Goal: Transaction & Acquisition: Purchase product/service

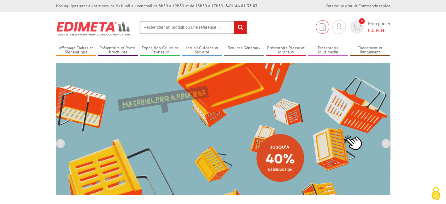
click at [321, 27] on img at bounding box center [322, 26] width 6 height 7
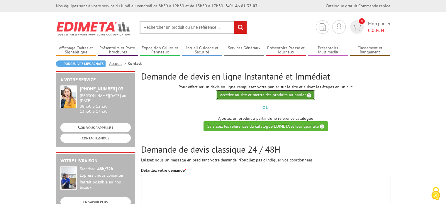
click at [292, 95] on link "Accédez au site et mettre des produits au panier" at bounding box center [265, 95] width 99 height 10
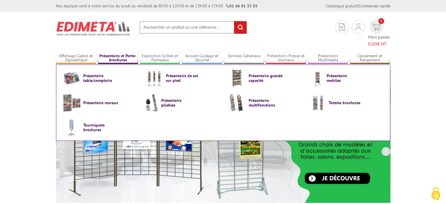
click at [112, 53] on link "Présentoirs et Porte-brochures" at bounding box center [118, 58] width 40 height 10
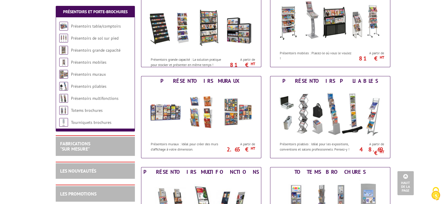
scroll to position [205, 0]
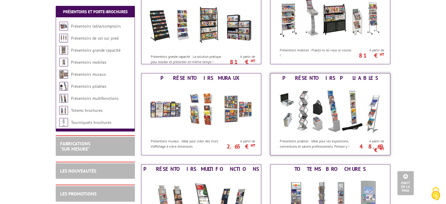
click at [297, 108] on img at bounding box center [330, 109] width 108 height 53
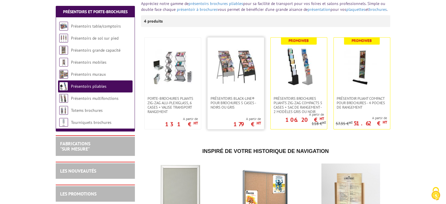
scroll to position [88, 0]
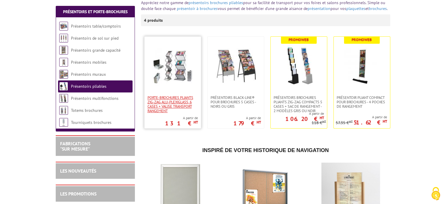
click at [166, 98] on span "Porte-Brochures pliants ZIG-ZAG Alu-Plexiglass, 6 cases + valise transport rang…" at bounding box center [172, 104] width 50 height 18
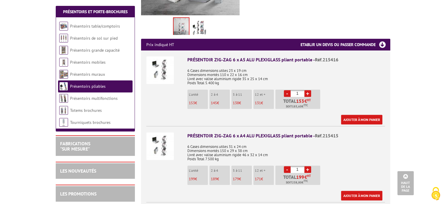
scroll to position [205, 0]
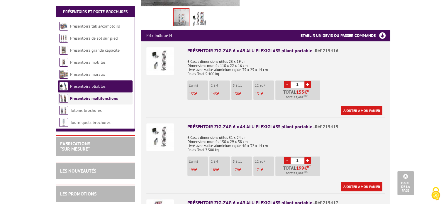
click at [99, 96] on link "Présentoirs multifonctions" at bounding box center [94, 98] width 48 height 5
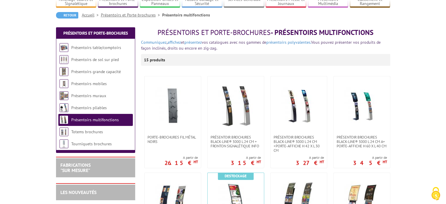
scroll to position [59, 0]
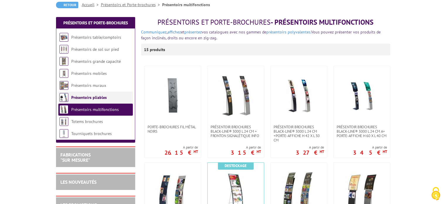
click at [81, 99] on link "Présentoirs pliables" at bounding box center [88, 97] width 35 height 5
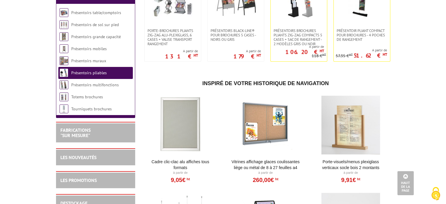
scroll to position [146, 0]
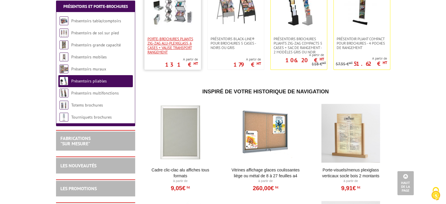
click at [172, 40] on span "Porte-Brochures pliants ZIG-ZAG Alu-Plexiglass, 6 cases + valise transport rang…" at bounding box center [172, 46] width 50 height 18
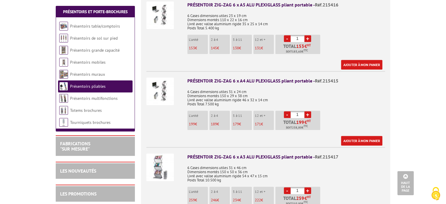
scroll to position [264, 0]
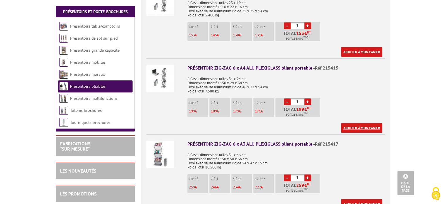
click at [367, 123] on link "Ajouter à mon panier" at bounding box center [361, 128] width 41 height 10
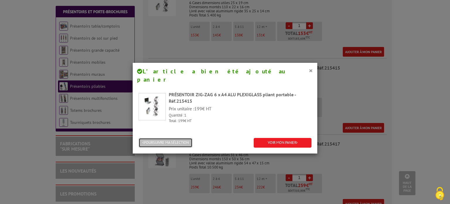
click at [167, 138] on button "POURSUIVRE MA SÉLECTION" at bounding box center [166, 143] width 54 height 10
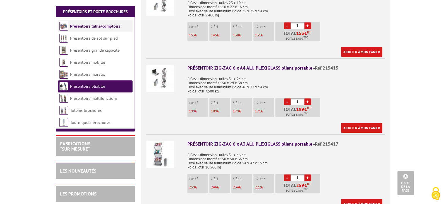
click at [89, 29] on li "Présentoirs table/comptoirs" at bounding box center [95, 26] width 74 height 12
click at [89, 25] on link "Présentoirs table/comptoirs" at bounding box center [95, 25] width 50 height 5
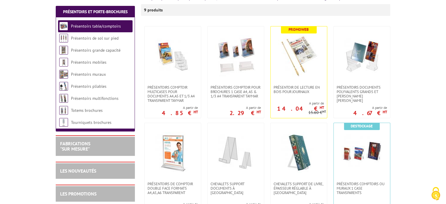
scroll to position [117, 0]
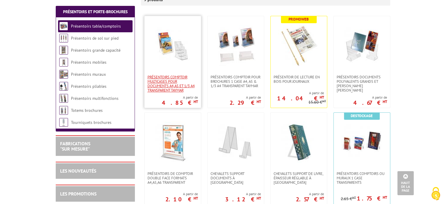
click at [171, 86] on span "Présentoirs comptoir multicases POUR DOCUMENTS A4,A5 ET 1/3 A4 TRANSPARENT TAYM…" at bounding box center [172, 84] width 50 height 18
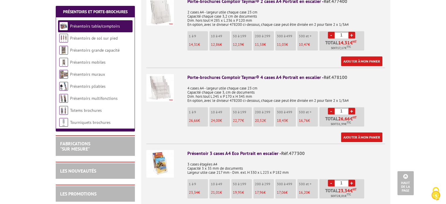
scroll to position [264, 0]
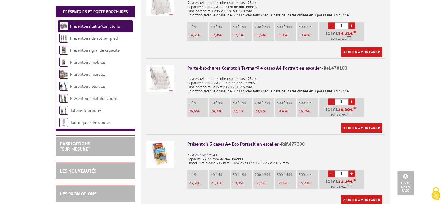
click at [351, 98] on link "+" at bounding box center [351, 101] width 7 height 7
type input "2"
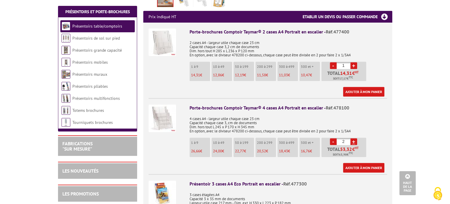
scroll to position [234, 0]
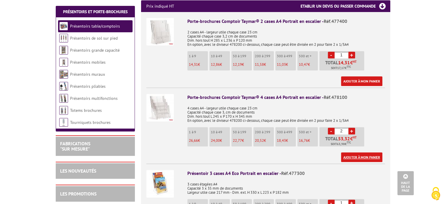
click at [370, 152] on link "Ajouter à mon panier" at bounding box center [361, 157] width 41 height 10
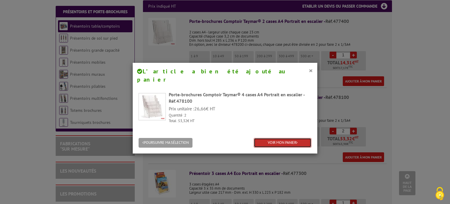
click at [273, 138] on link "VOIR MON PANIER" at bounding box center [283, 143] width 58 height 10
